Goal: Transaction & Acquisition: Book appointment/travel/reservation

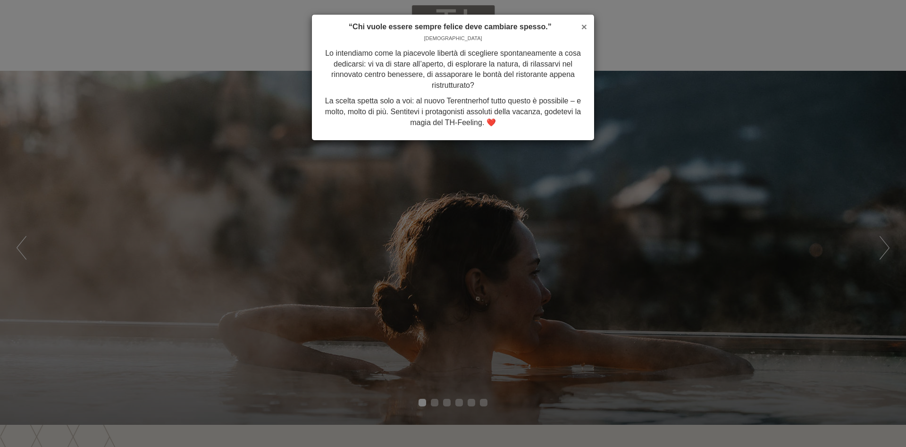
click at [585, 24] on span "×" at bounding box center [585, 26] width 6 height 11
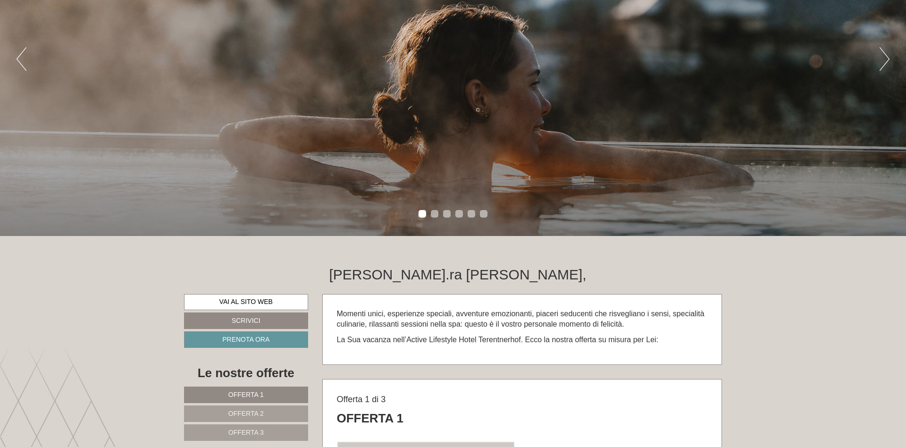
scroll to position [327, 0]
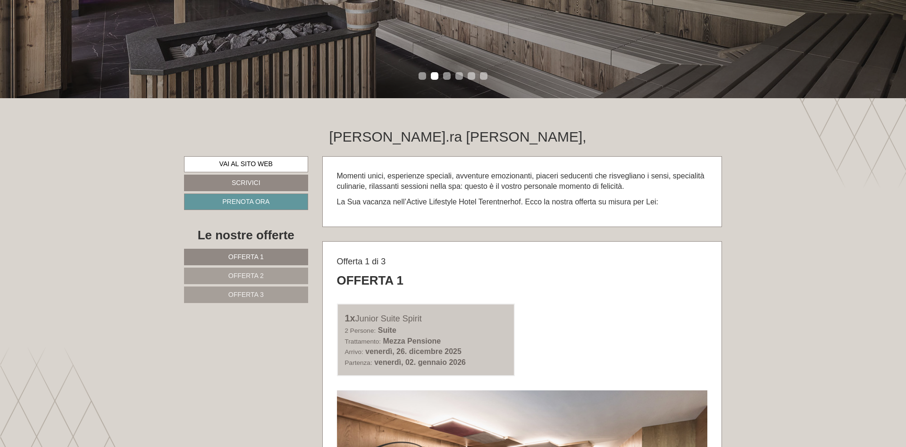
click at [278, 274] on link "Offerta 2" at bounding box center [246, 276] width 124 height 17
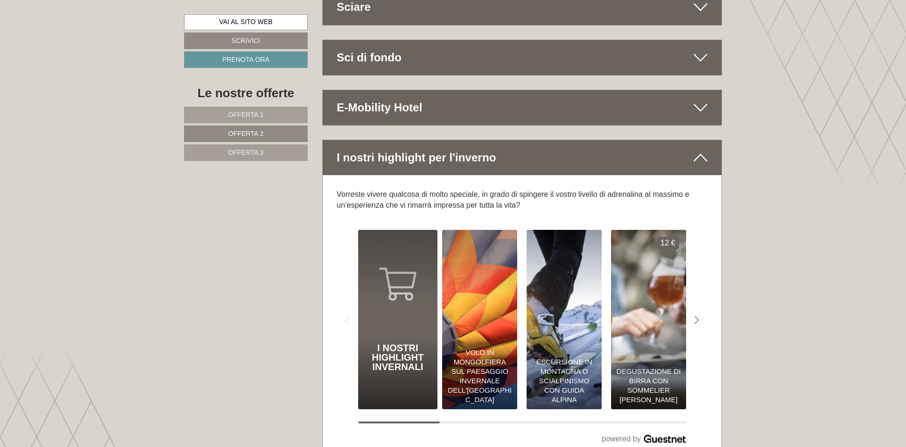
scroll to position [4266, 0]
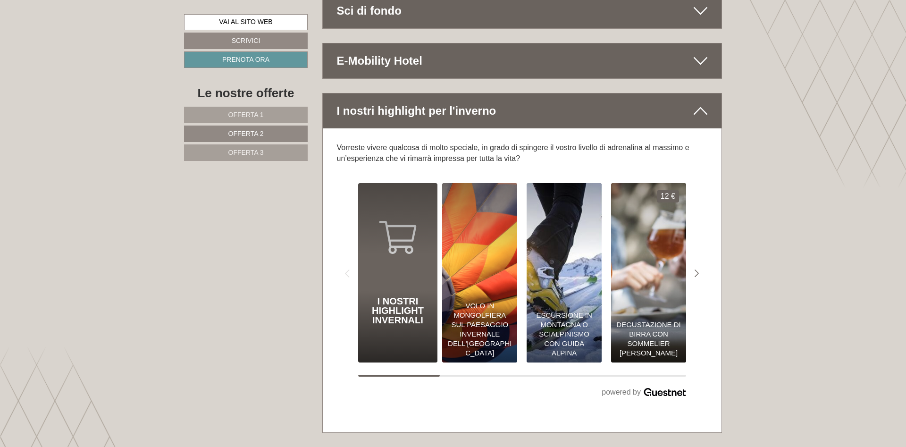
click at [485, 255] on img "I nostri highlight invernali 0€" at bounding box center [480, 272] width 83 height 197
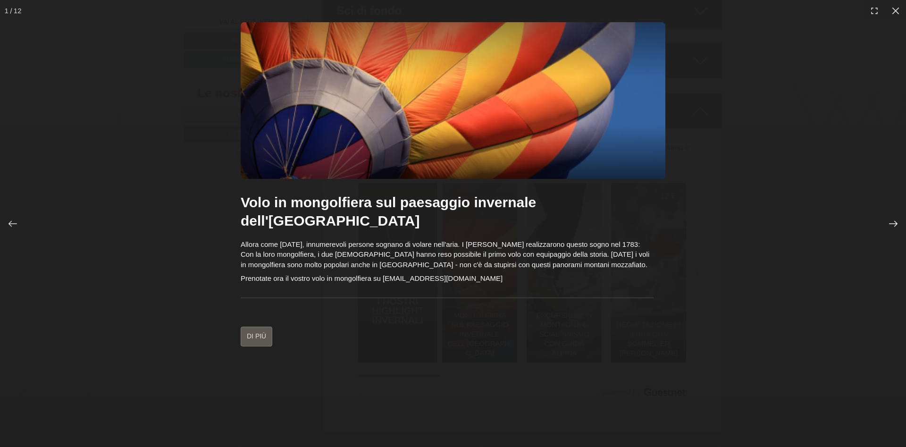
click at [899, 221] on div at bounding box center [894, 224] width 20 height 20
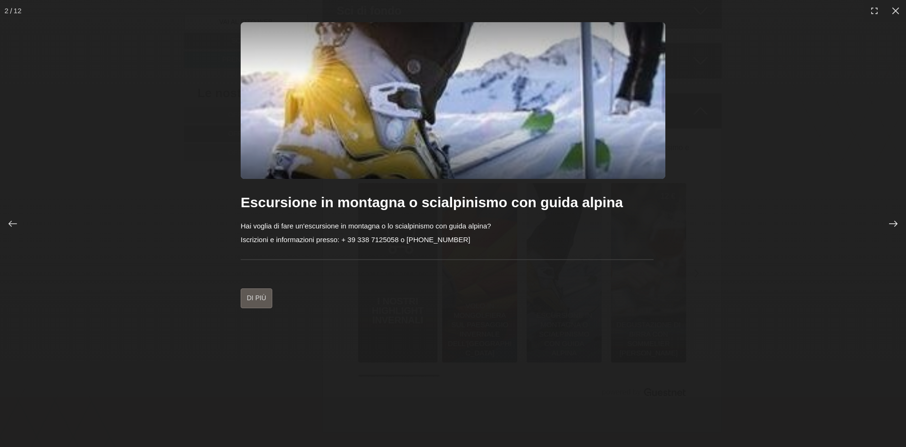
click at [899, 221] on div at bounding box center [894, 224] width 20 height 20
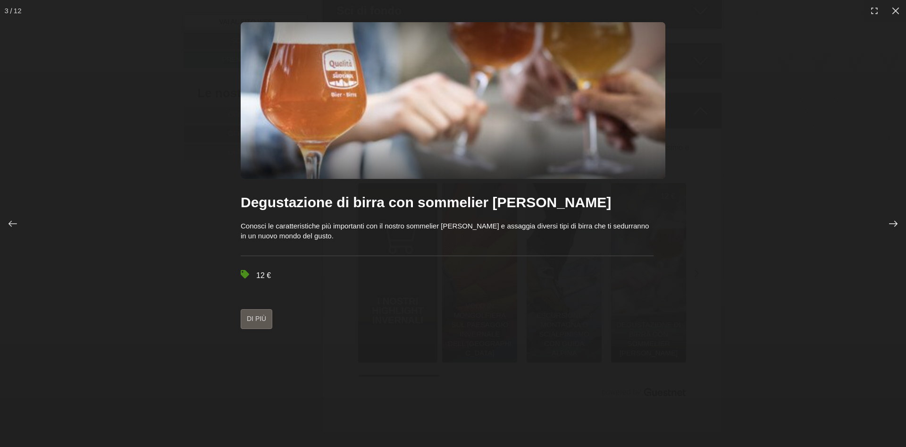
click at [899, 220] on div at bounding box center [894, 224] width 20 height 20
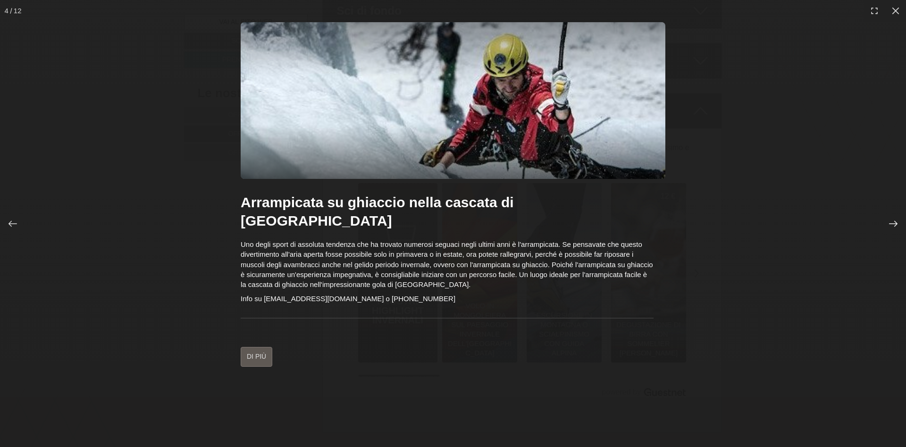
click at [899, 220] on div at bounding box center [894, 224] width 20 height 20
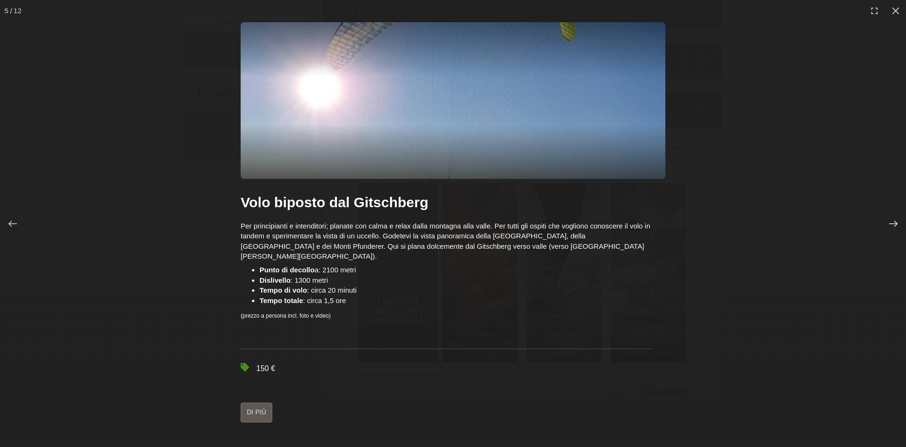
click at [898, 219] on div at bounding box center [894, 224] width 20 height 20
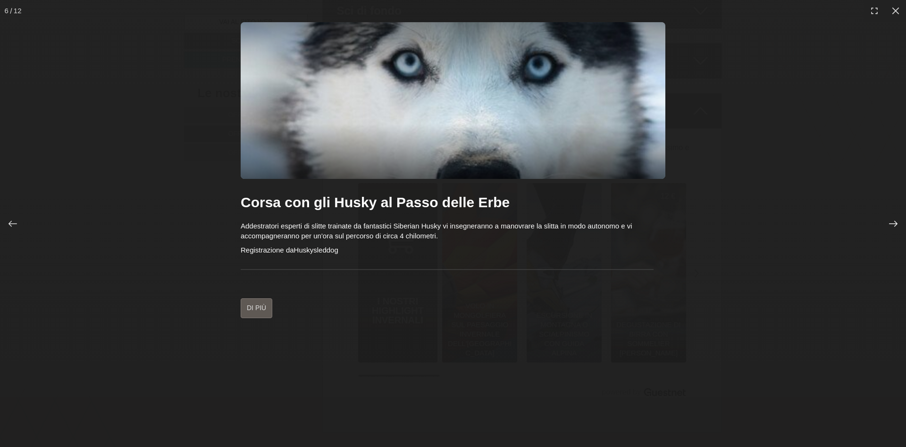
click at [888, 220] on div at bounding box center [894, 224] width 20 height 20
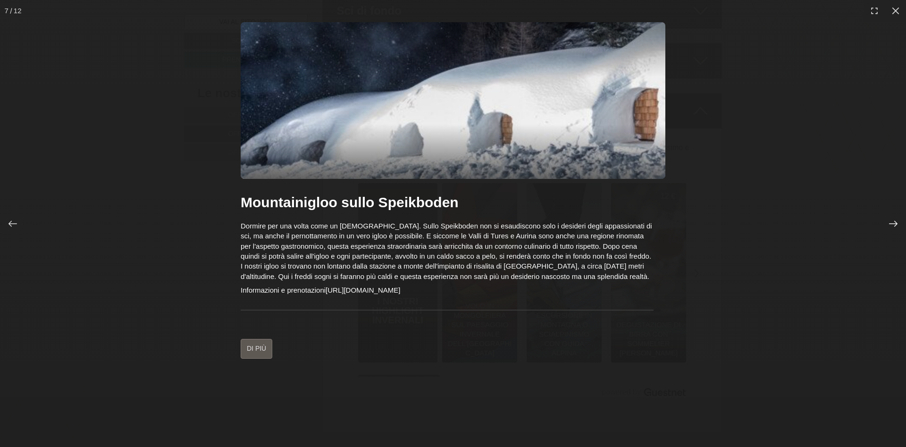
click at [898, 221] on div at bounding box center [894, 224] width 20 height 20
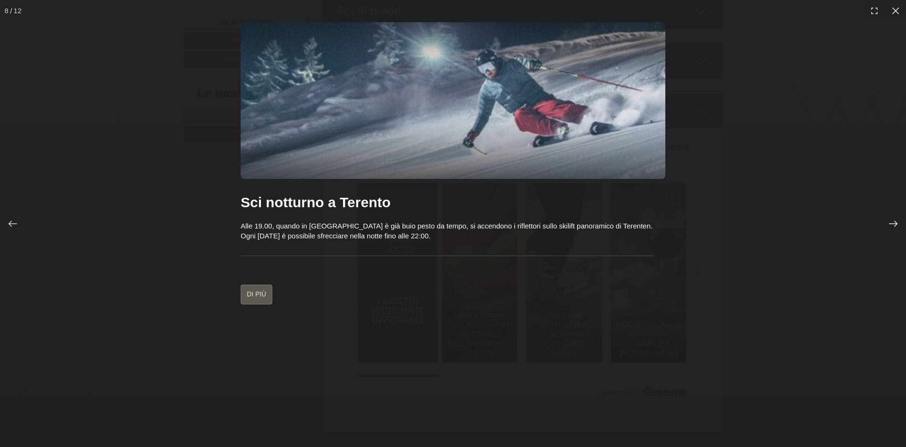
click at [898, 221] on div at bounding box center [894, 224] width 20 height 20
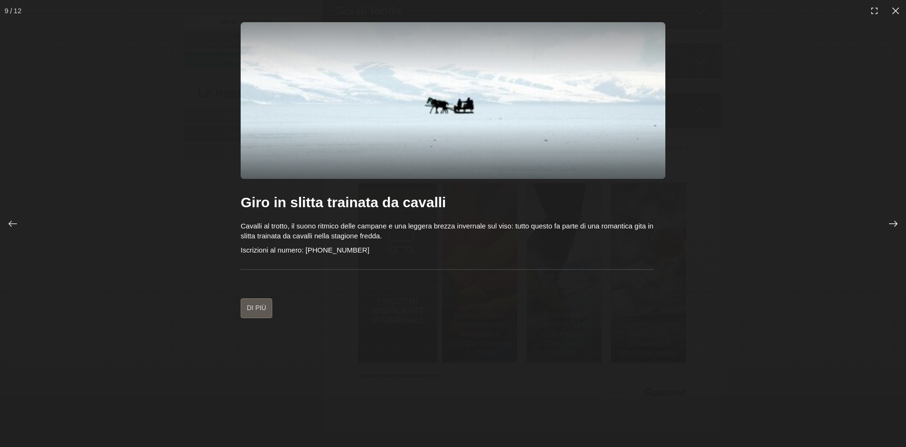
click at [891, 219] on div at bounding box center [894, 224] width 20 height 20
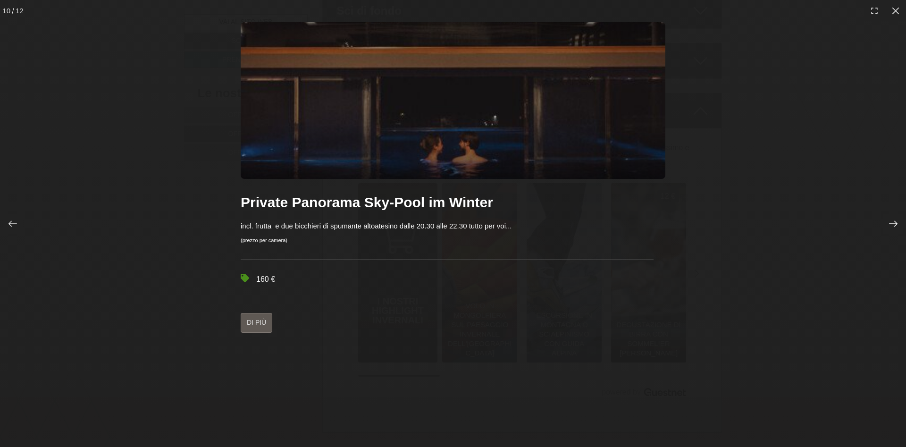
click at [891, 219] on div at bounding box center [894, 224] width 20 height 20
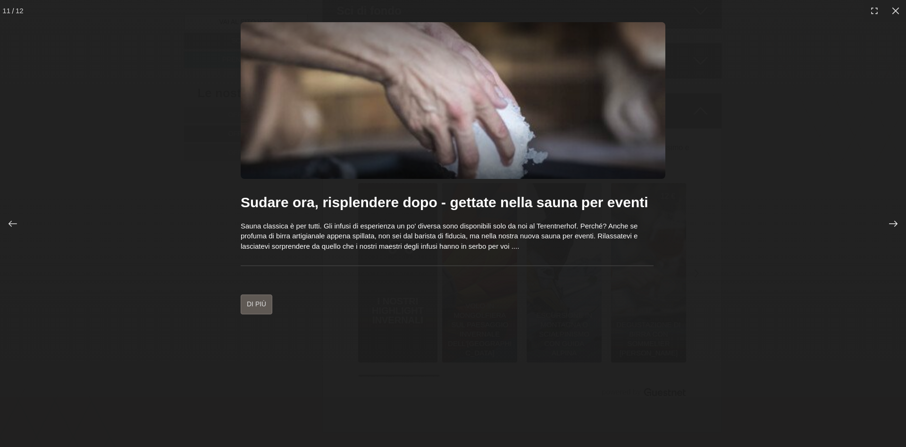
click at [891, 219] on div at bounding box center [894, 224] width 20 height 20
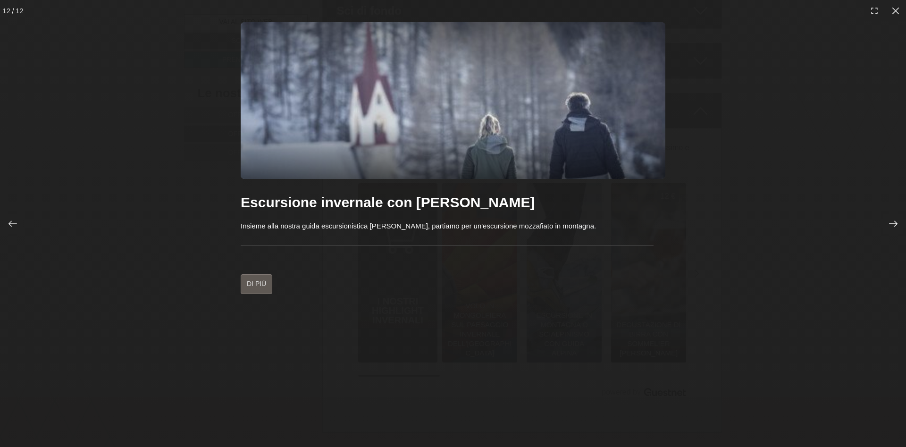
click at [885, 218] on div at bounding box center [894, 224] width 20 height 20
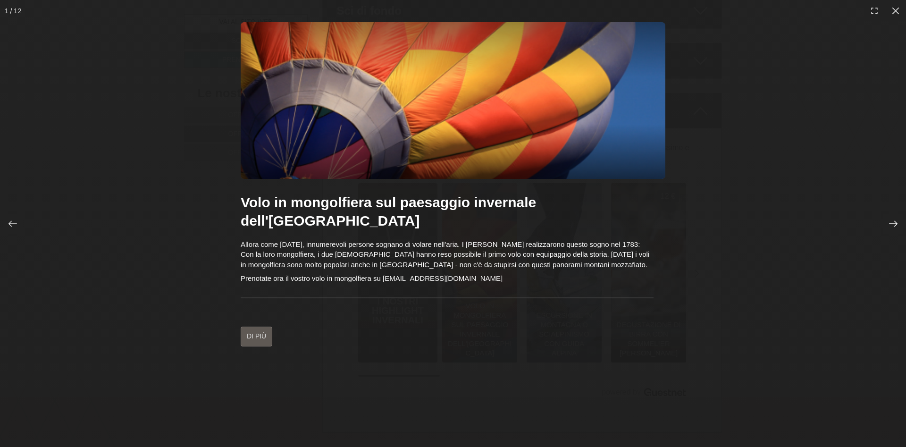
click at [885, 218] on div at bounding box center [894, 224] width 20 height 20
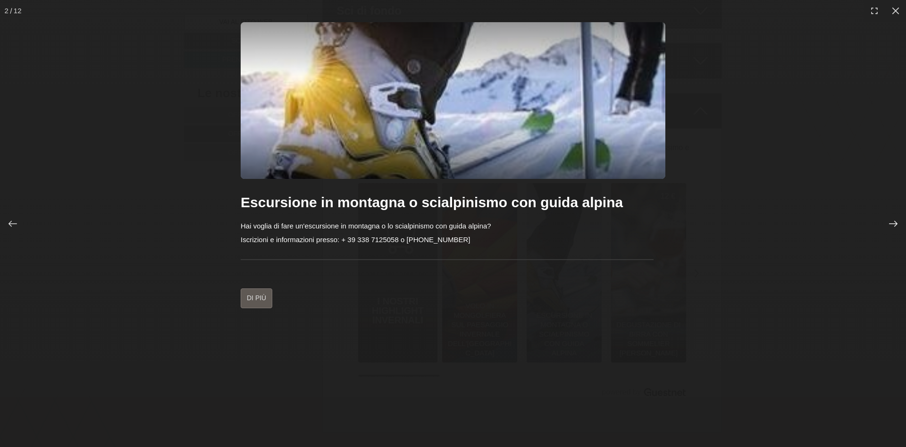
click at [885, 218] on div at bounding box center [894, 224] width 20 height 20
